Goal: Task Accomplishment & Management: Manage account settings

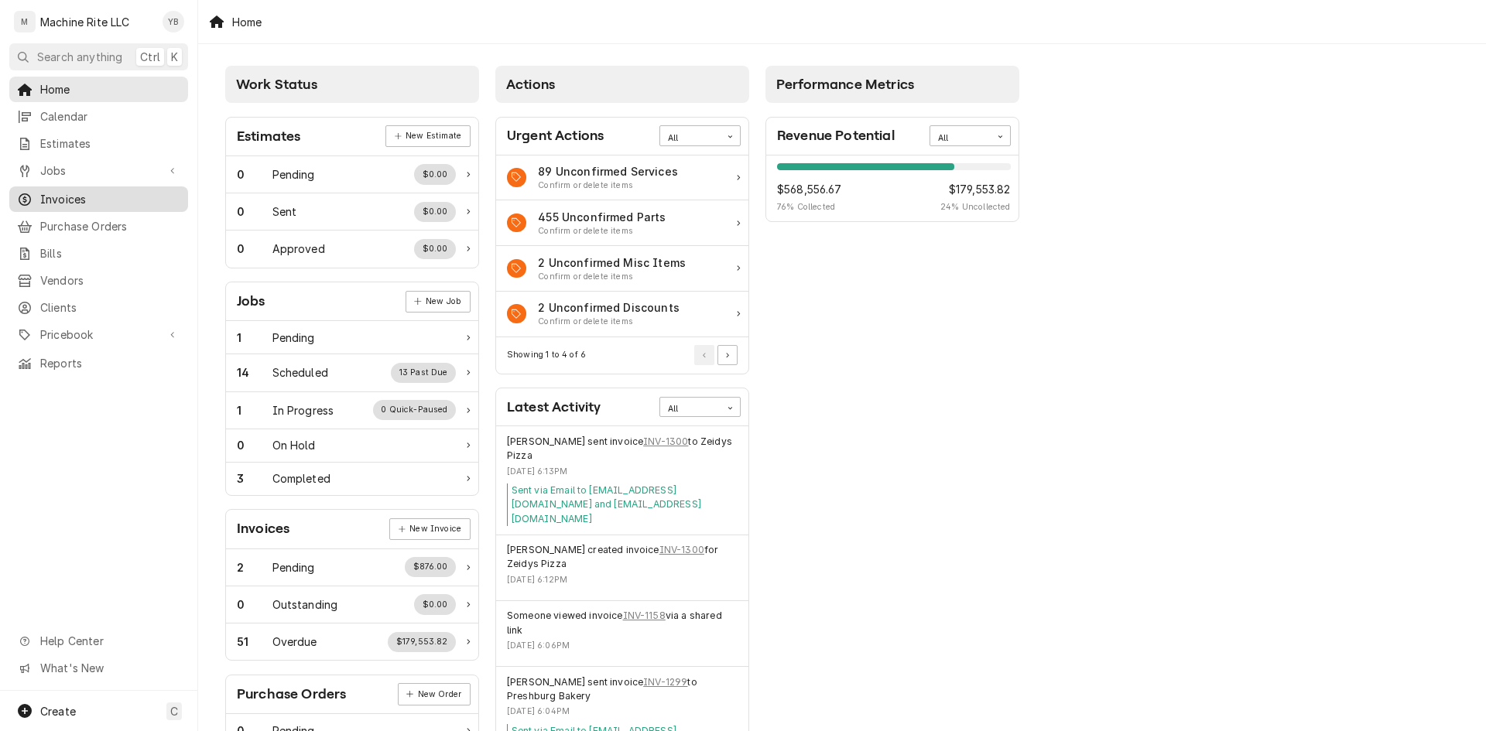
click at [56, 194] on span "Invoices" at bounding box center [110, 199] width 140 height 16
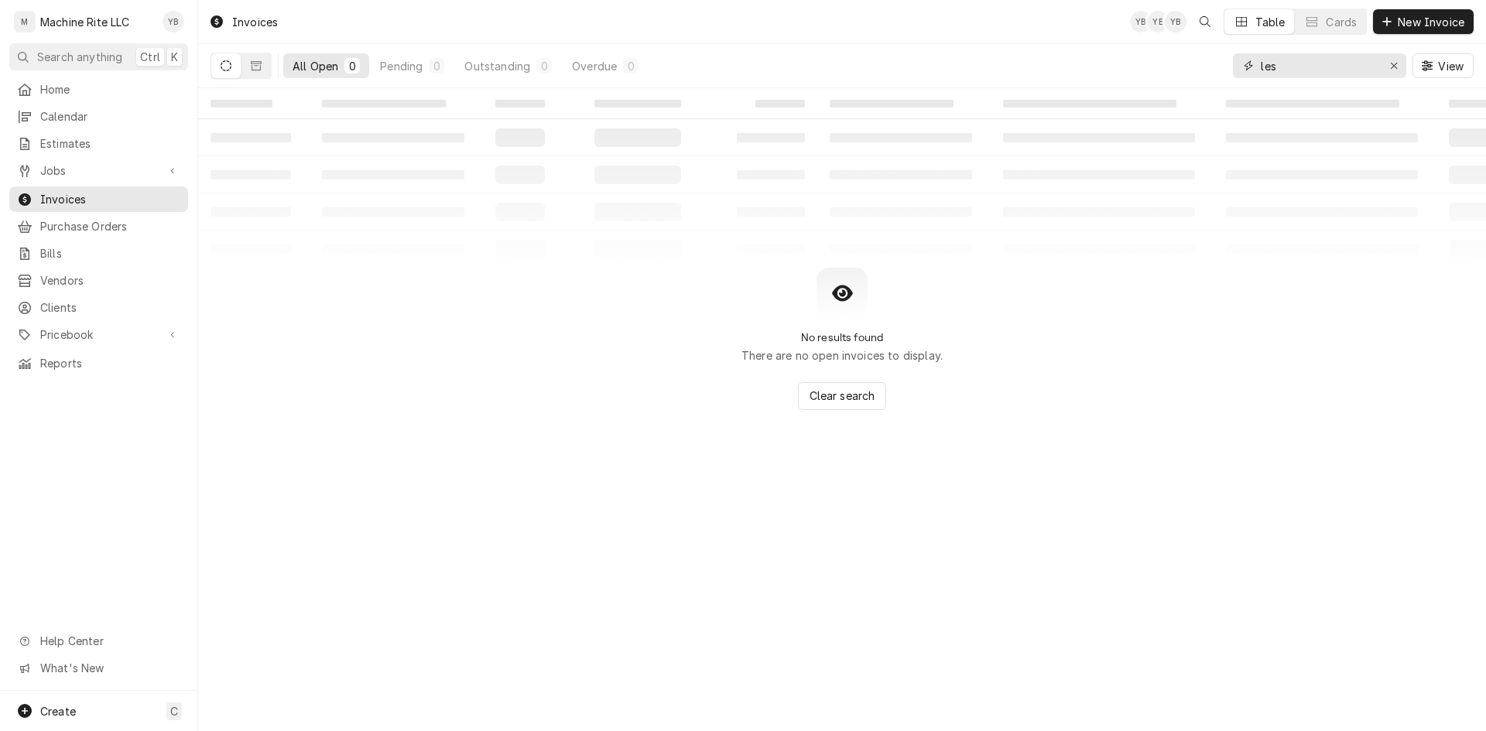
drag, startPoint x: 1297, startPoint y: 67, endPoint x: 1141, endPoint y: 69, distance: 156.4
click at [1141, 69] on div "All Open 0 Pending 0 Outstanding 0 Overdue 0 les View" at bounding box center [842, 65] width 1263 height 43
click at [253, 63] on icon "Dynamic Content Wrapper" at bounding box center [256, 65] width 11 height 9
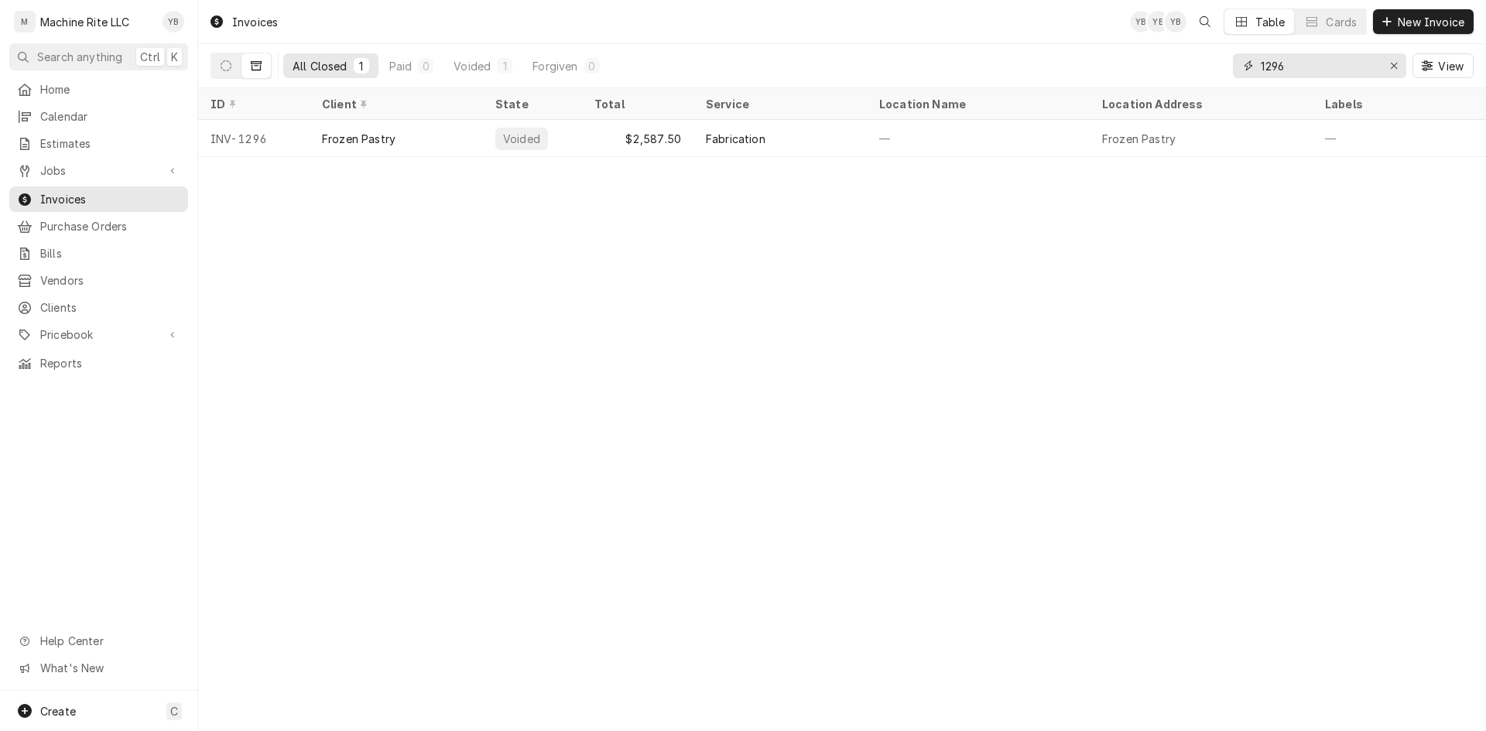
click at [1296, 60] on input "1296" at bounding box center [1319, 65] width 116 height 25
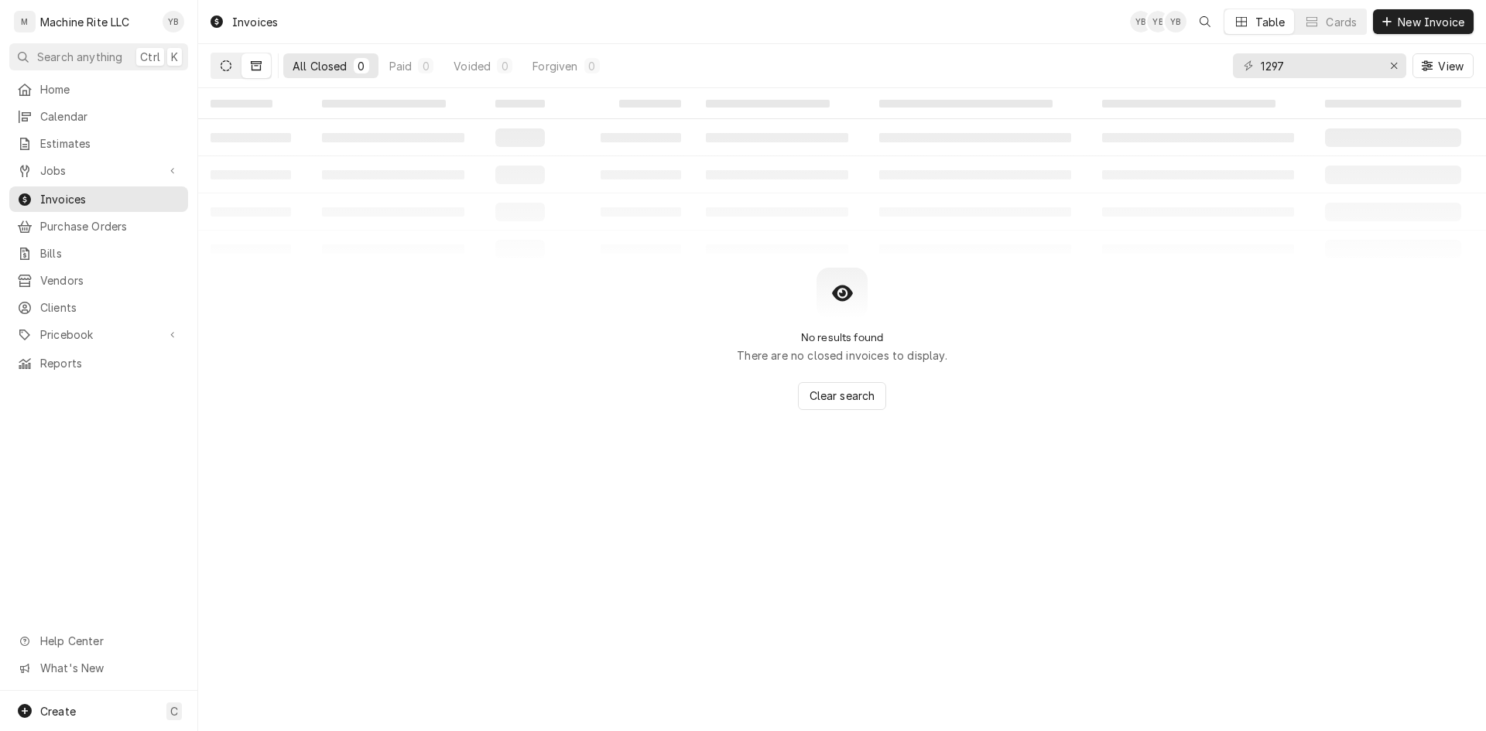
click at [231, 57] on button "Dynamic Content Wrapper" at bounding box center [225, 65] width 29 height 25
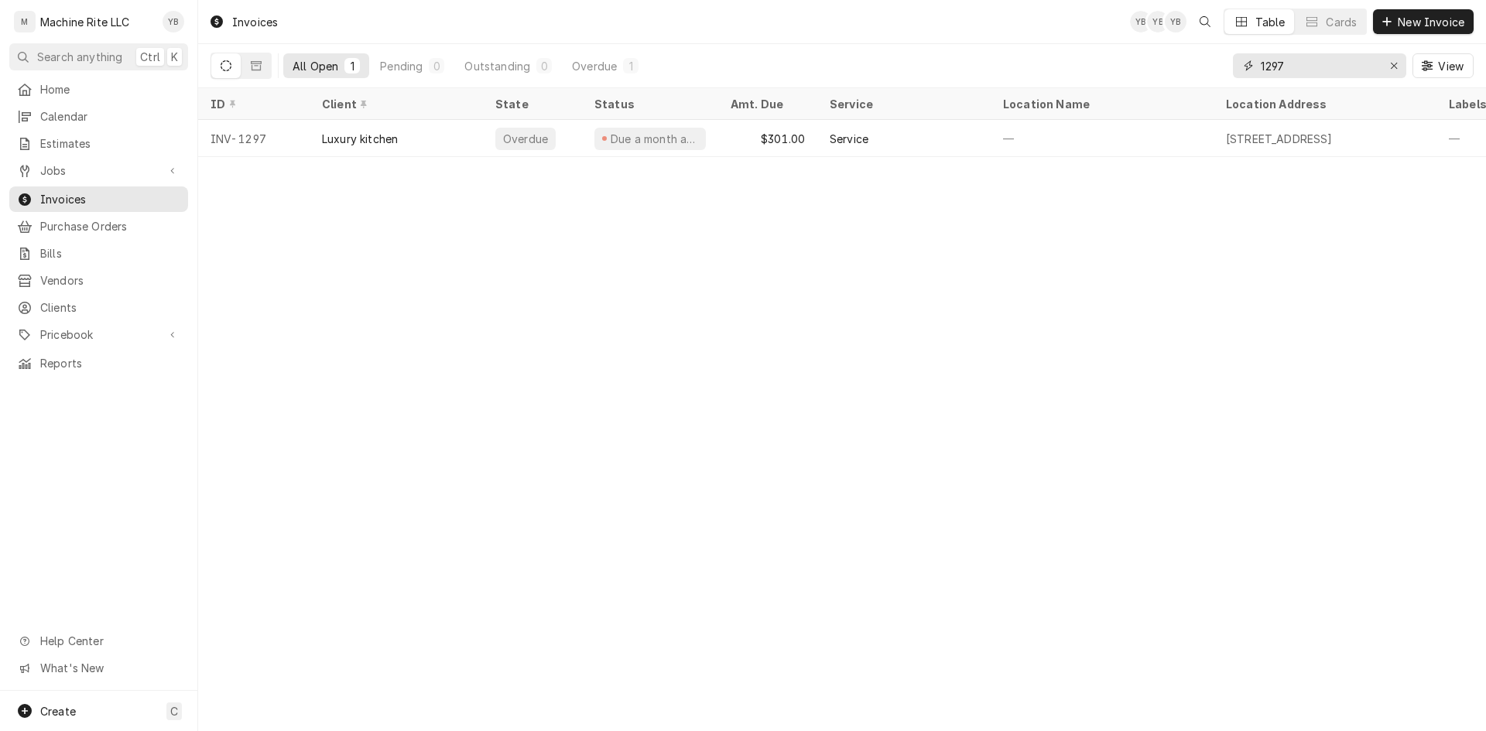
click at [1313, 66] on input "1297" at bounding box center [1319, 65] width 116 height 25
type input "1"
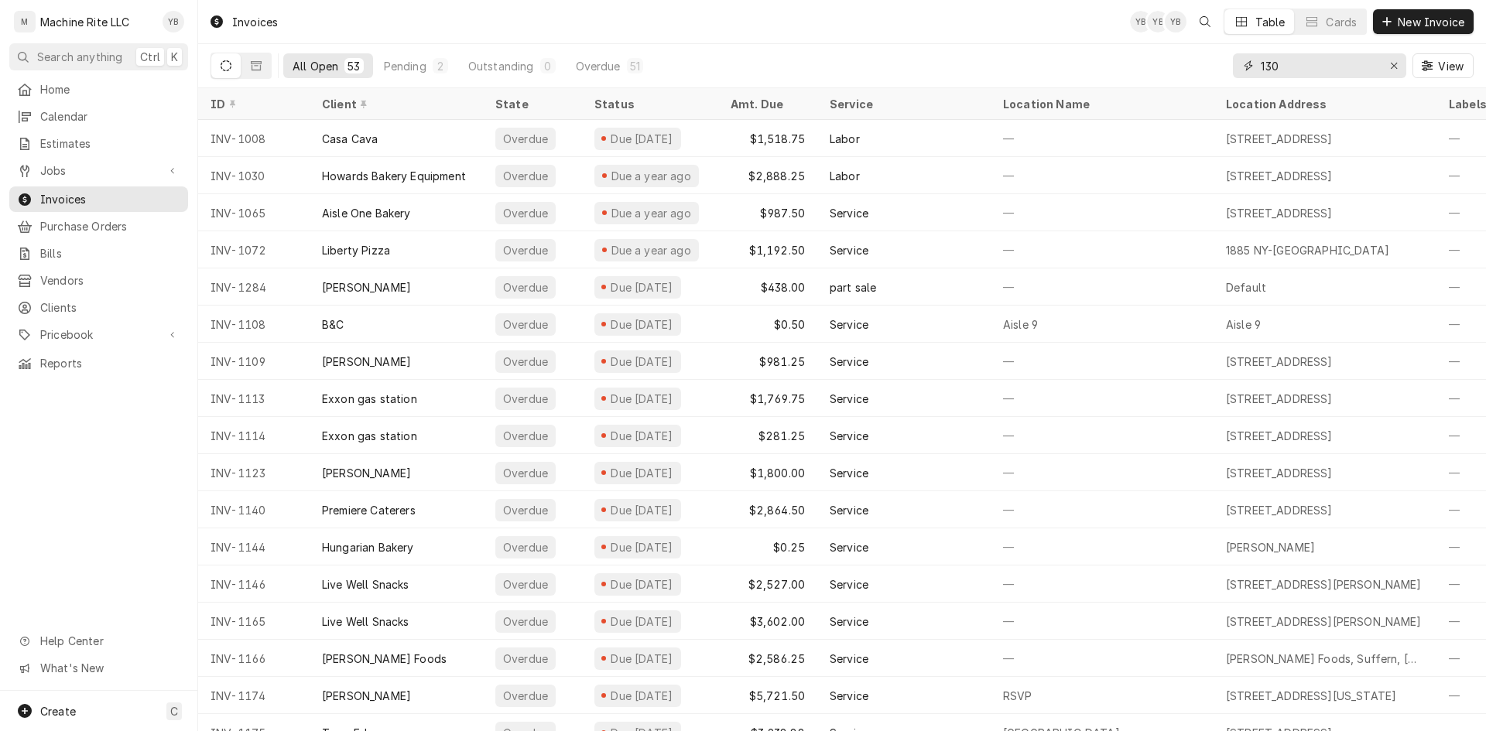
type input "1300"
